Goal: Transaction & Acquisition: Purchase product/service

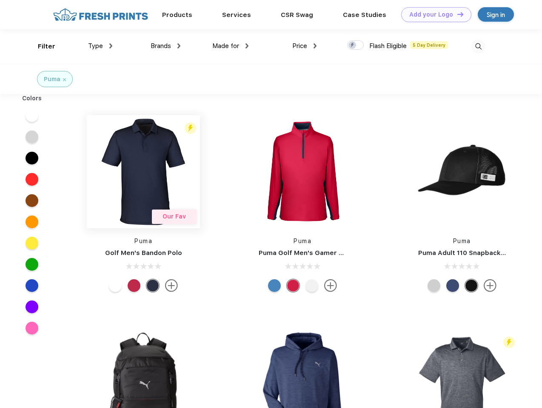
scroll to position [0, 0]
click at [433, 14] on link "Add your Logo Design Tool" at bounding box center [436, 14] width 70 height 15
click at [0, 0] on div "Design Tool" at bounding box center [0, 0] width 0 height 0
click at [456, 14] on link "Add your Logo Design Tool" at bounding box center [436, 14] width 70 height 15
click at [41, 46] on div "Filter" at bounding box center [46, 47] width 17 height 10
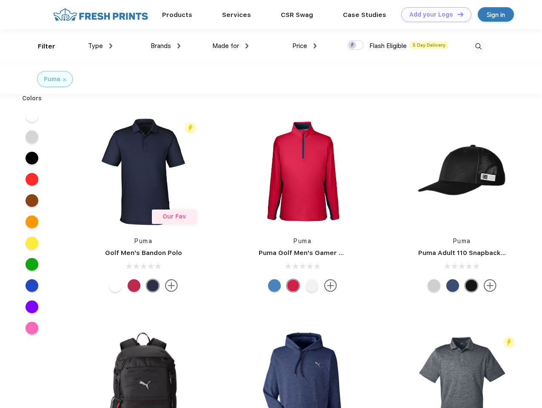
click at [100, 46] on span "Type" at bounding box center [95, 46] width 15 height 8
click at [165, 46] on span "Brands" at bounding box center [160, 46] width 20 height 8
click at [230, 46] on span "Made for" at bounding box center [225, 46] width 27 height 8
click at [304, 46] on span "Price" at bounding box center [299, 46] width 15 height 8
click at [355, 45] on div at bounding box center [355, 44] width 17 height 9
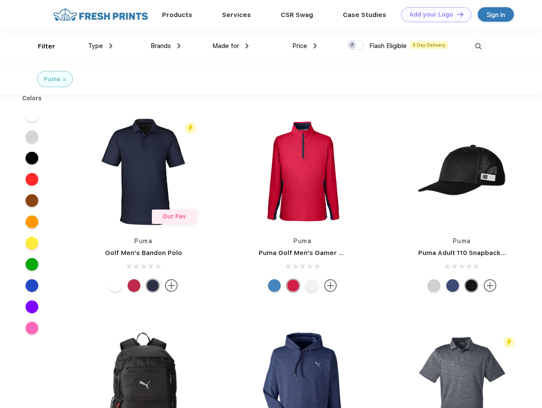
click at [352, 45] on input "checkbox" at bounding box center [350, 43] width 6 height 6
click at [478, 46] on img at bounding box center [478, 47] width 14 height 14
